Goal: Task Accomplishment & Management: Use online tool/utility

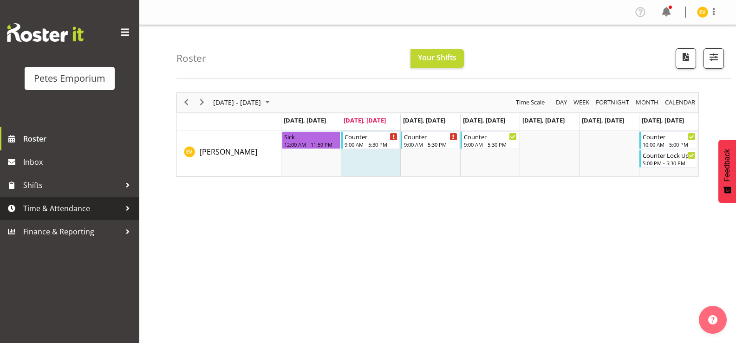
click at [91, 214] on span "Time & Attendance" at bounding box center [72, 209] width 98 height 14
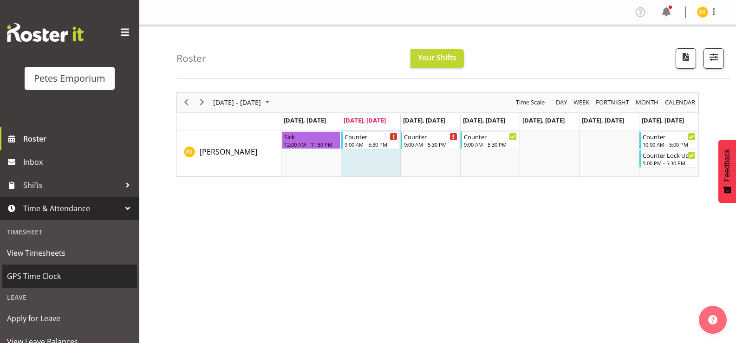
click at [84, 269] on span "GPS Time Clock" at bounding box center [69, 276] width 125 height 14
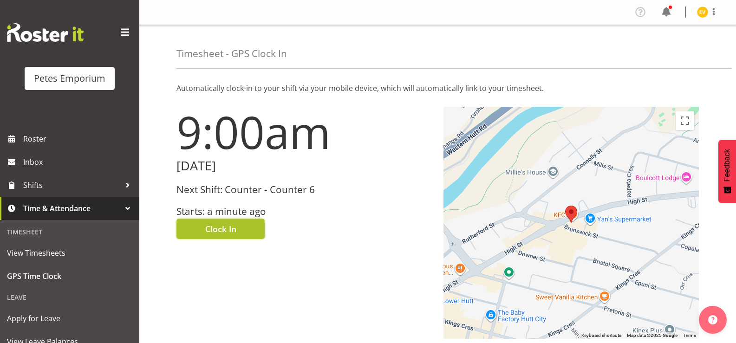
click at [218, 235] on span "Clock In" at bounding box center [220, 229] width 31 height 12
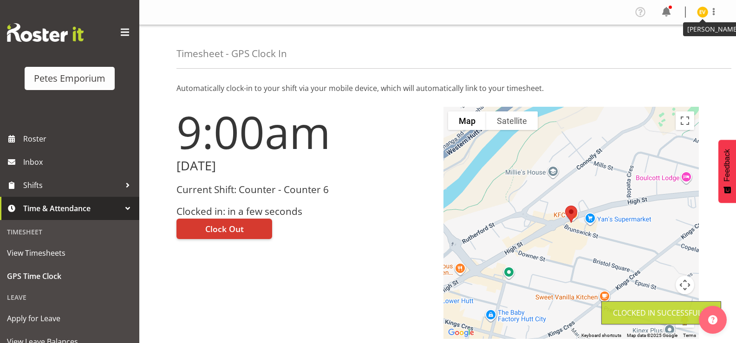
click at [703, 13] on img at bounding box center [702, 12] width 11 height 11
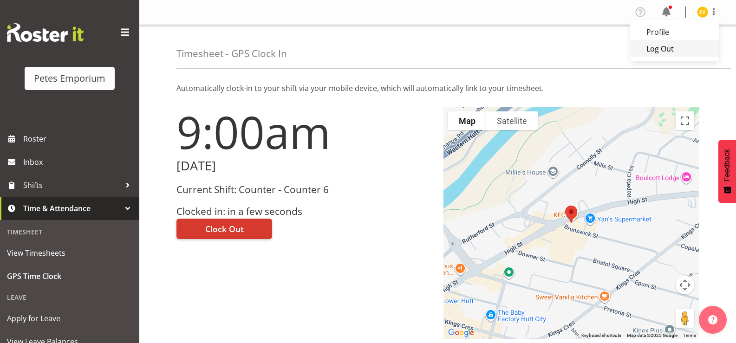
click at [682, 46] on link "Log Out" at bounding box center [674, 48] width 89 height 17
